Goal: Task Accomplishment & Management: Manage account settings

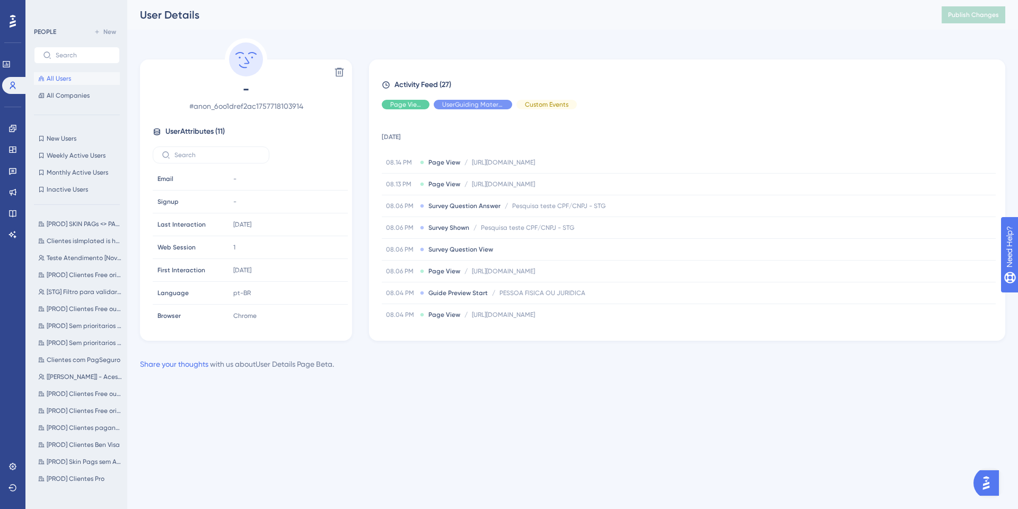
click at [50, 77] on span "All Users" at bounding box center [59, 78] width 24 height 8
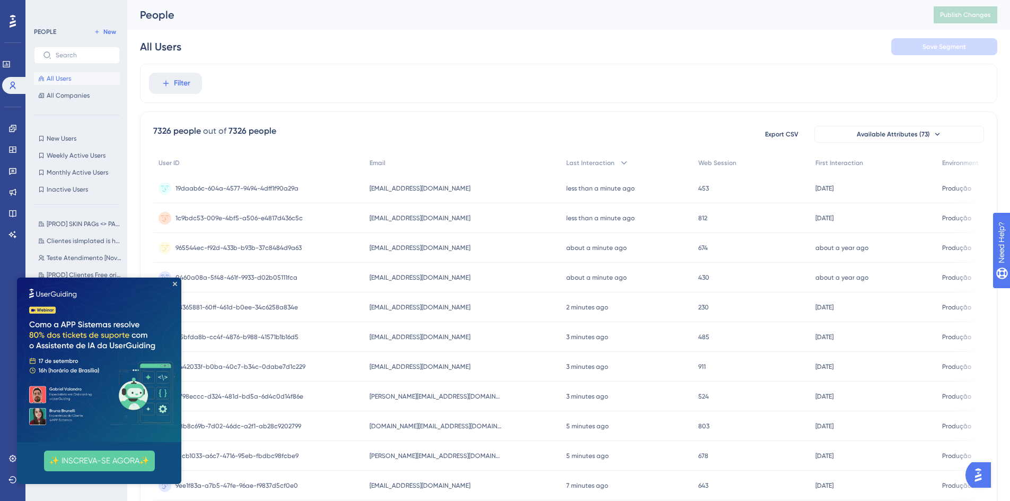
click at [175, 286] on img at bounding box center [99, 359] width 164 height 164
click at [175, 283] on icon "Close Preview" at bounding box center [175, 284] width 4 height 4
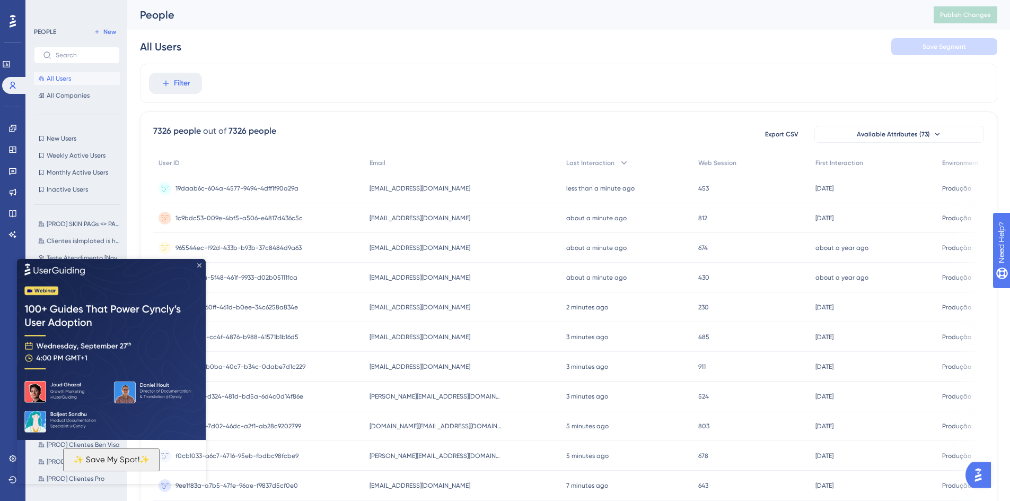
click at [198, 266] on icon "Close Preview" at bounding box center [199, 265] width 4 height 4
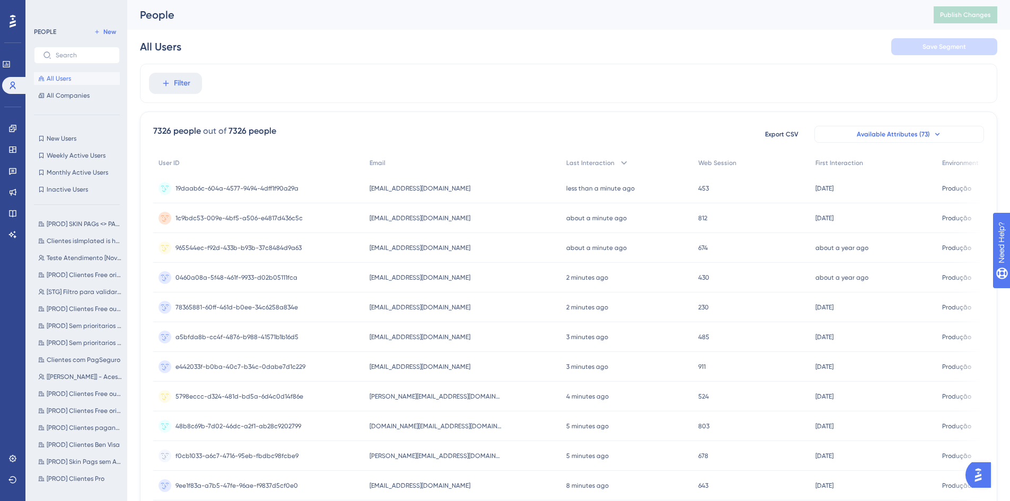
click at [894, 138] on button "Available Attributes (73)" at bounding box center [900, 134] width 170 height 17
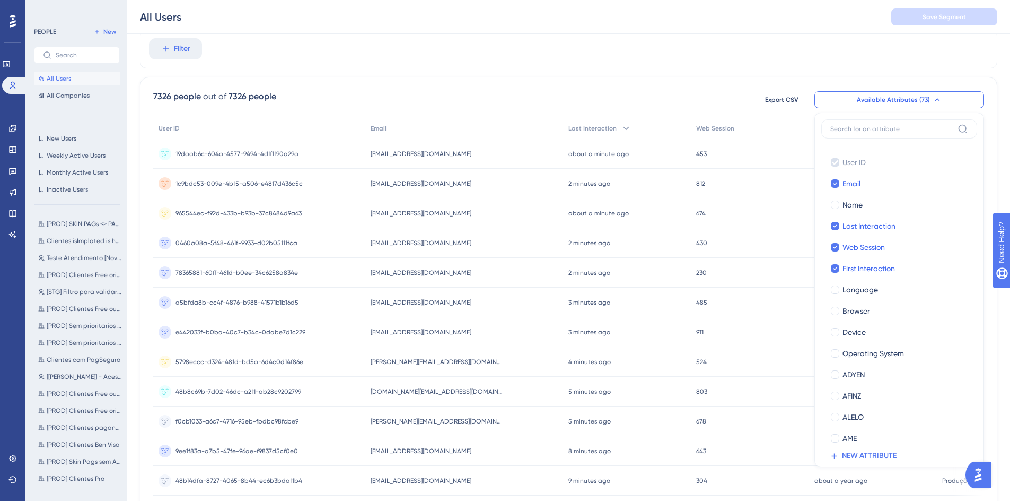
click at [722, 50] on div "Filter" at bounding box center [569, 48] width 858 height 39
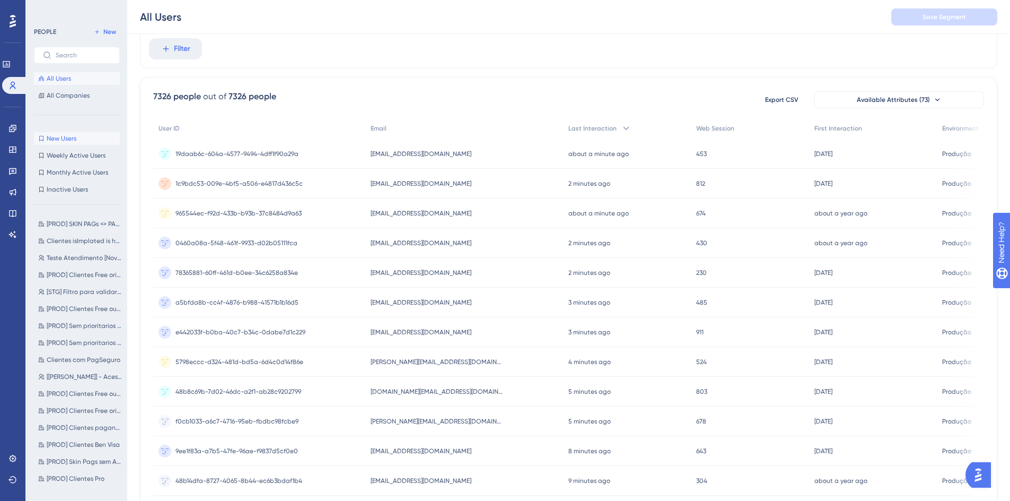
click at [71, 138] on span "New Users" at bounding box center [62, 138] width 30 height 8
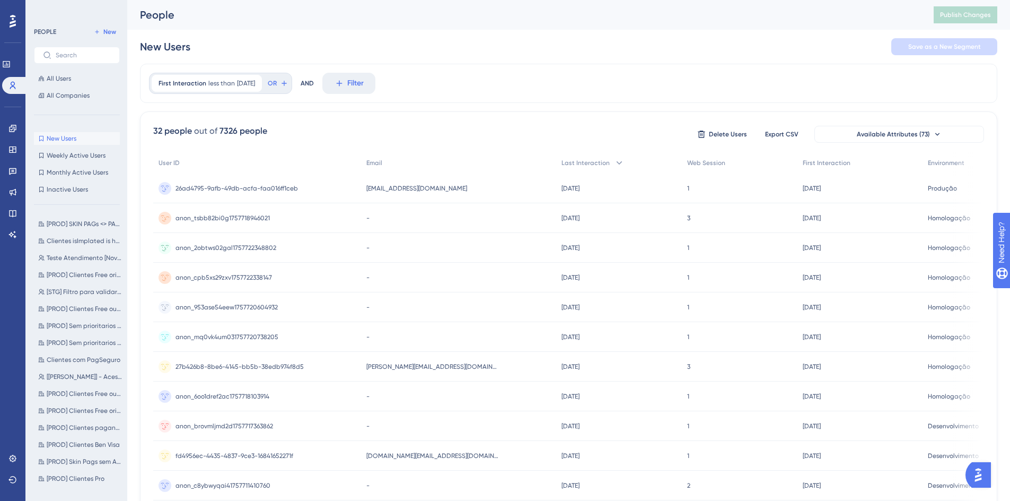
click at [258, 217] on span "anon_tsbb82bi0g1757718946021" at bounding box center [223, 218] width 94 height 8
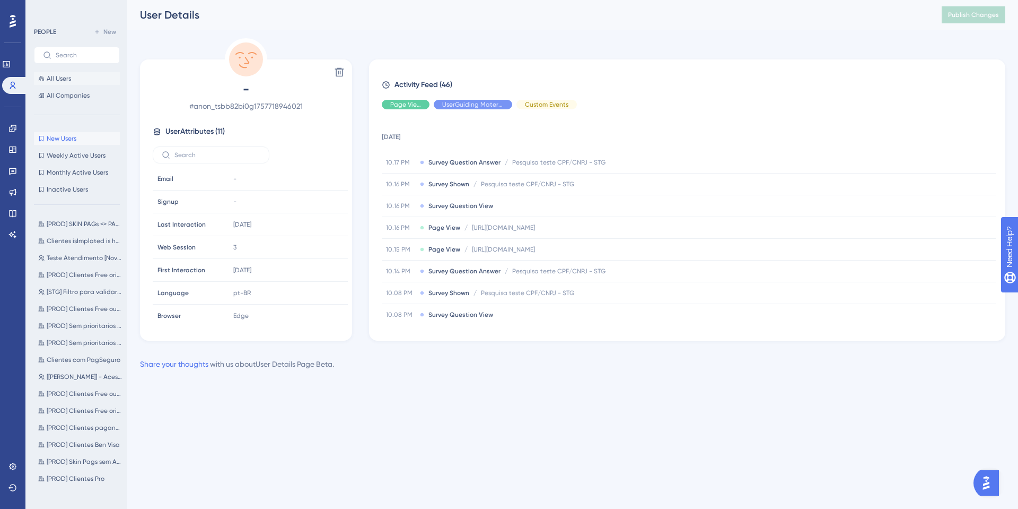
click at [67, 81] on span "All Users" at bounding box center [59, 78] width 24 height 8
